Goal: Find specific page/section: Find specific page/section

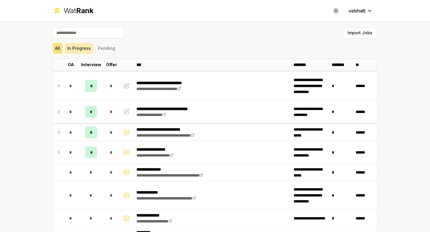
click at [79, 44] on button "In Progress" at bounding box center [79, 48] width 28 height 11
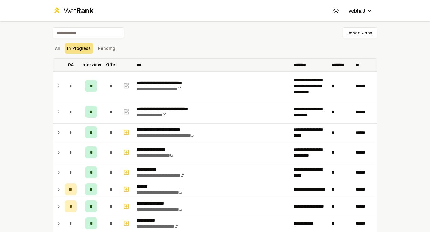
scroll to position [601, 0]
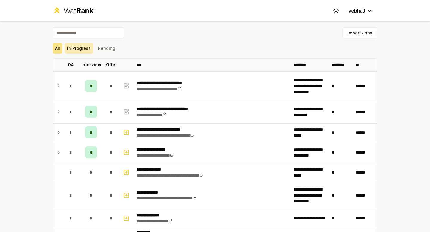
click at [80, 48] on button "In Progress" at bounding box center [79, 48] width 28 height 11
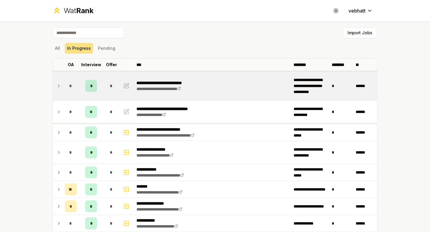
scroll to position [521, 0]
